Goal: Information Seeking & Learning: Learn about a topic

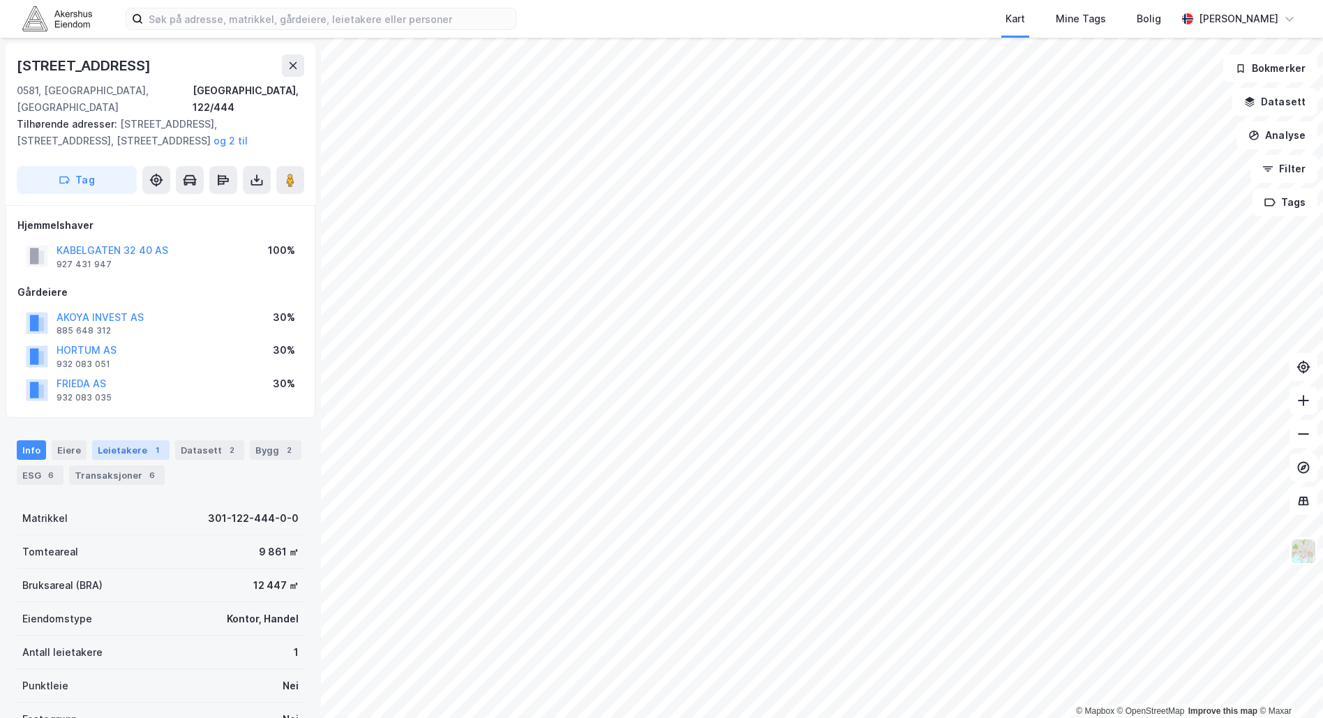
click at [128, 440] on div "Leietakere 1" at bounding box center [130, 450] width 77 height 20
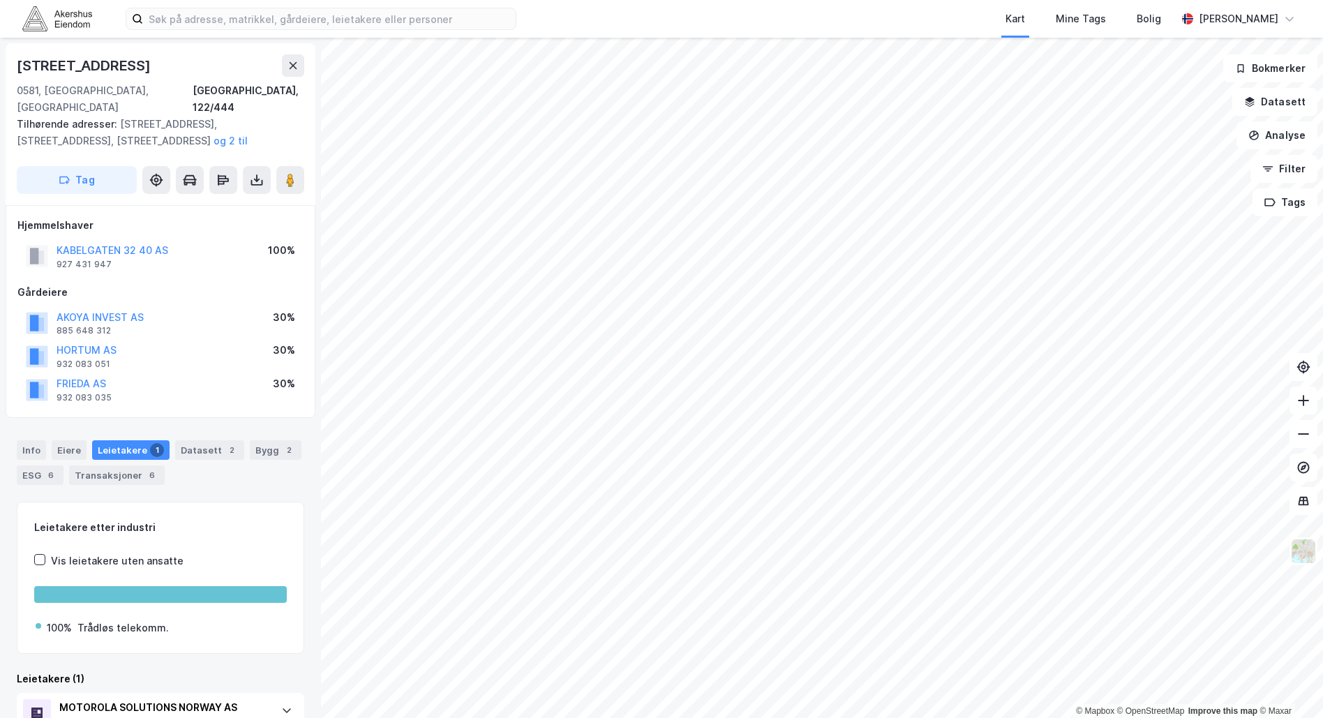
scroll to position [50, 0]
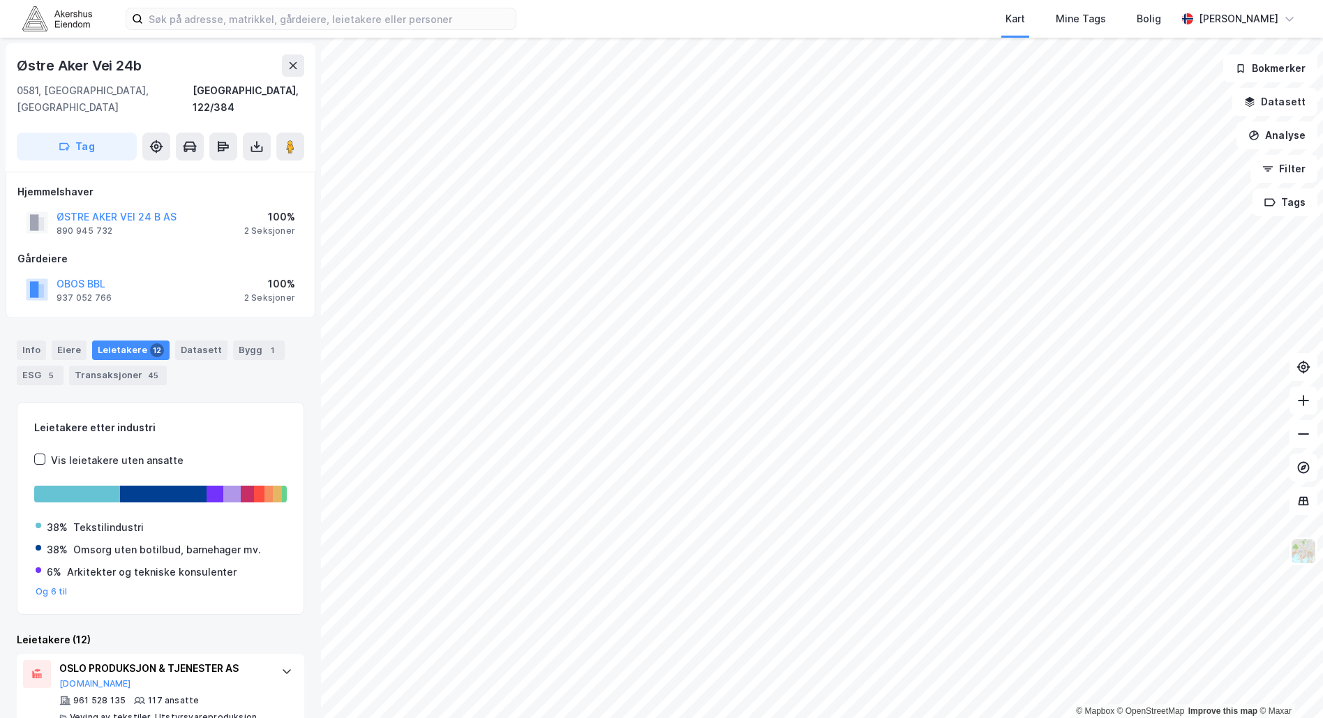
scroll to position [20, 0]
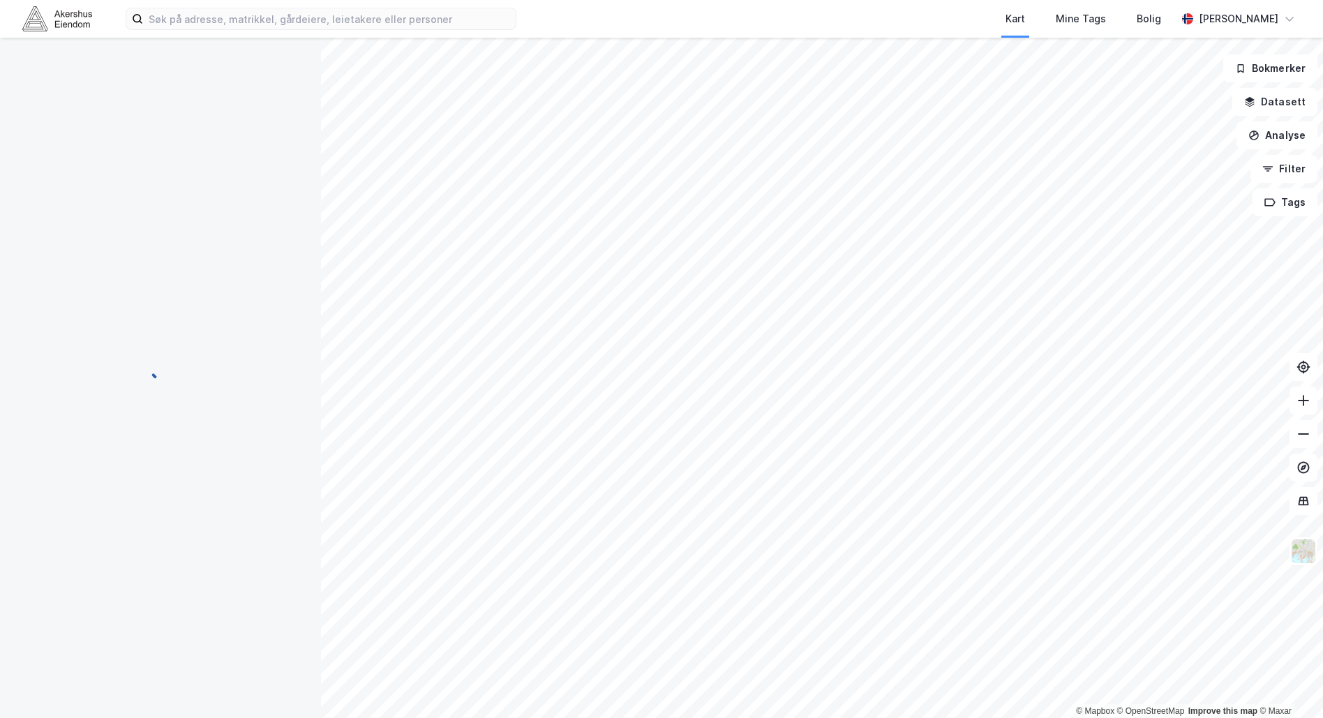
scroll to position [20, 0]
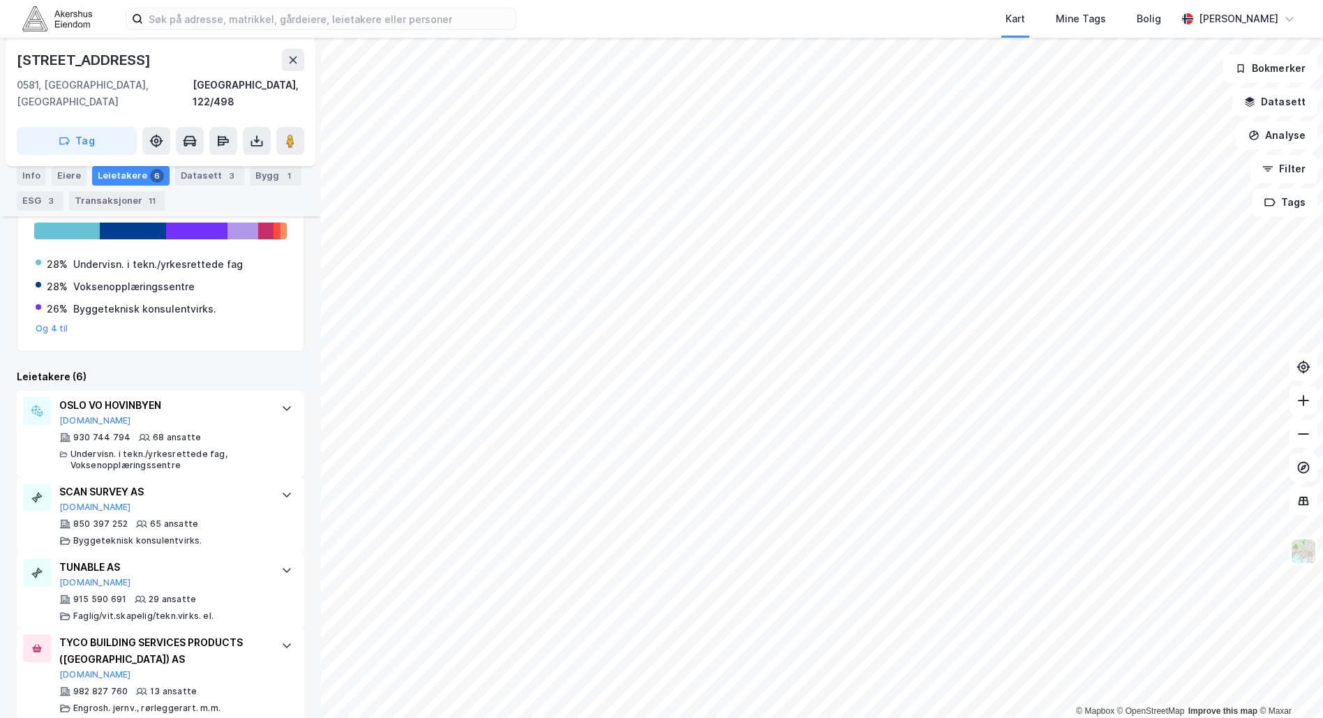
scroll to position [264, 0]
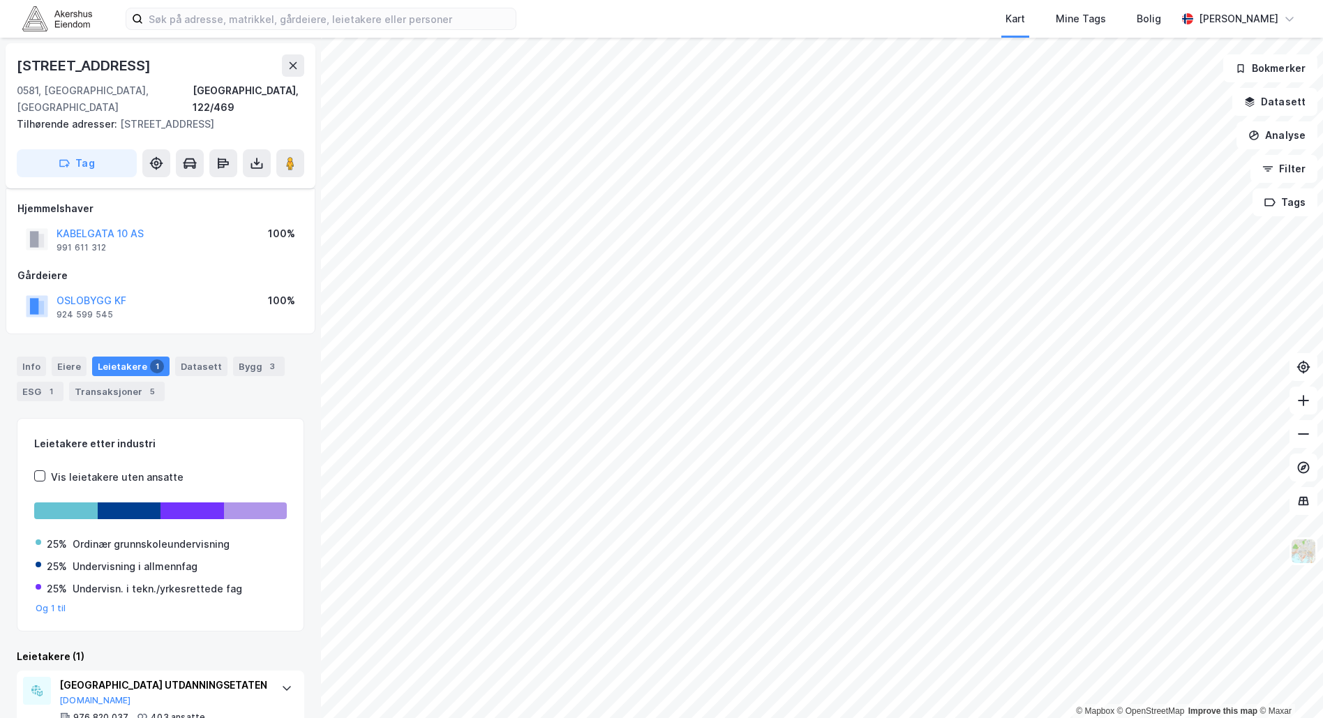
scroll to position [61, 0]
